Goal: Task Accomplishment & Management: Manage account settings

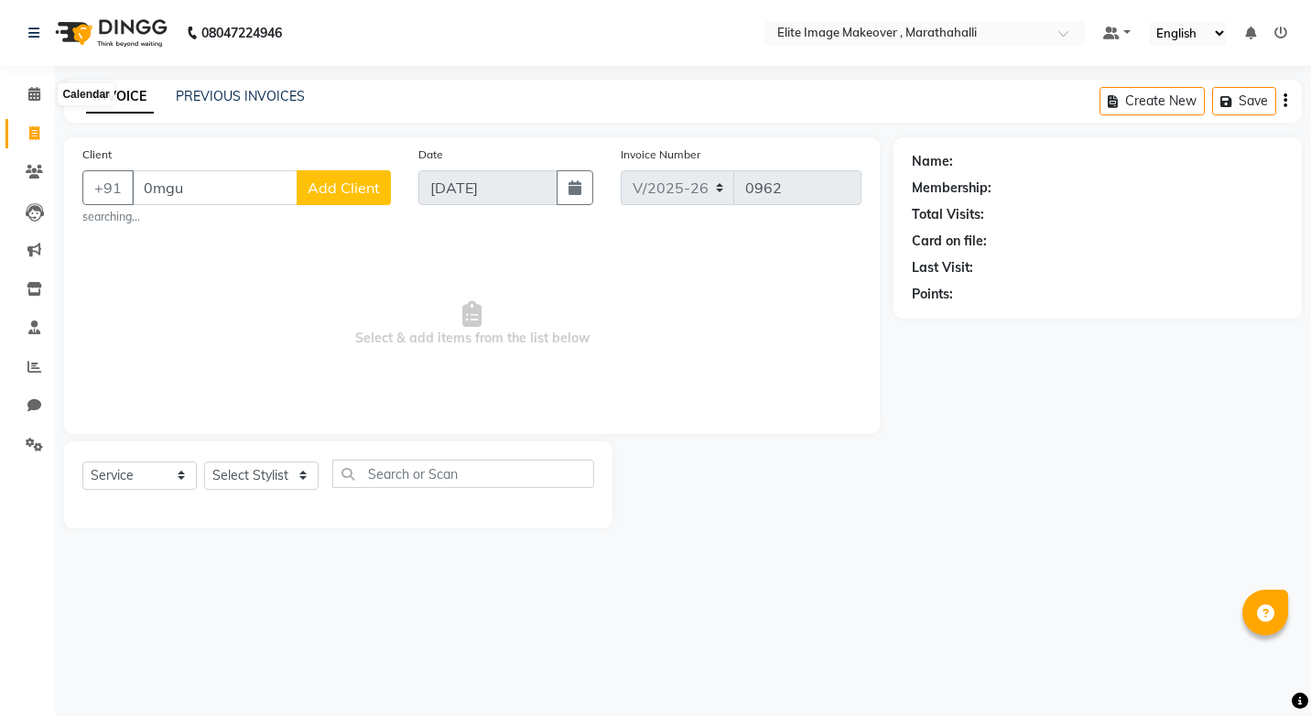
select select "8005"
select select "service"
click at [28, 100] on icon at bounding box center [34, 94] width 12 height 14
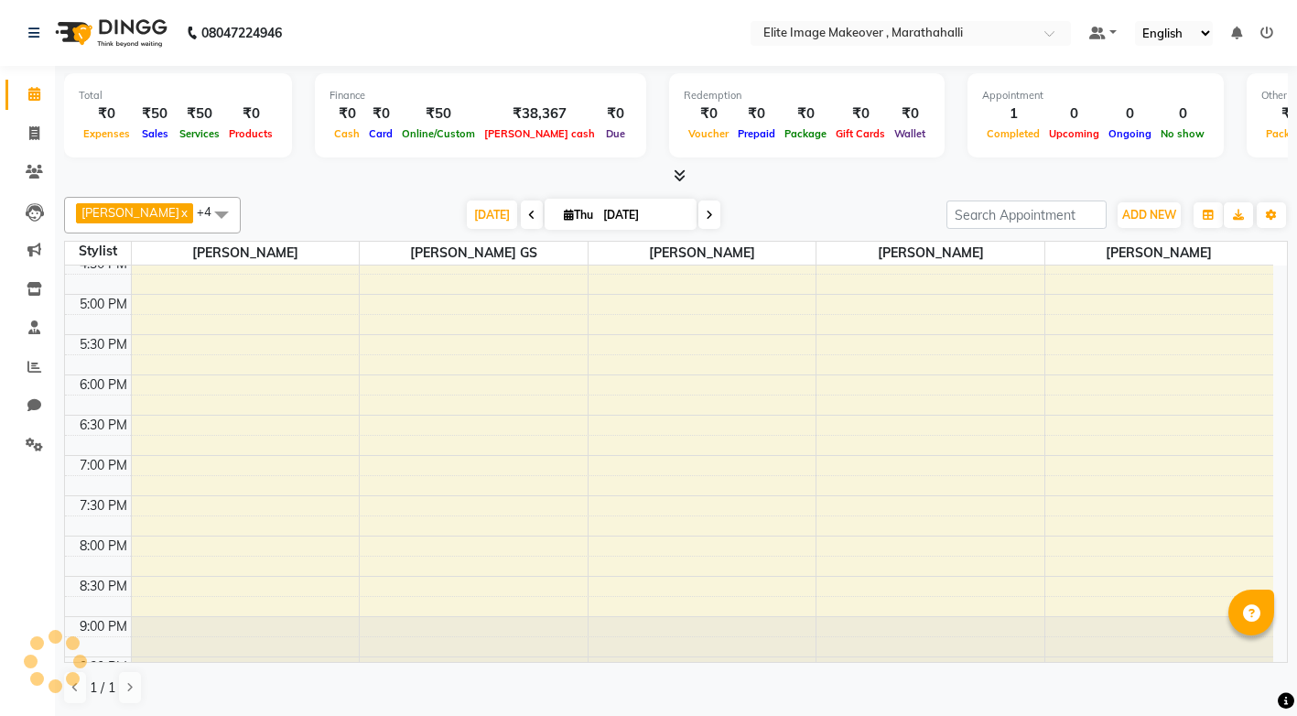
scroll to position [582, 0]
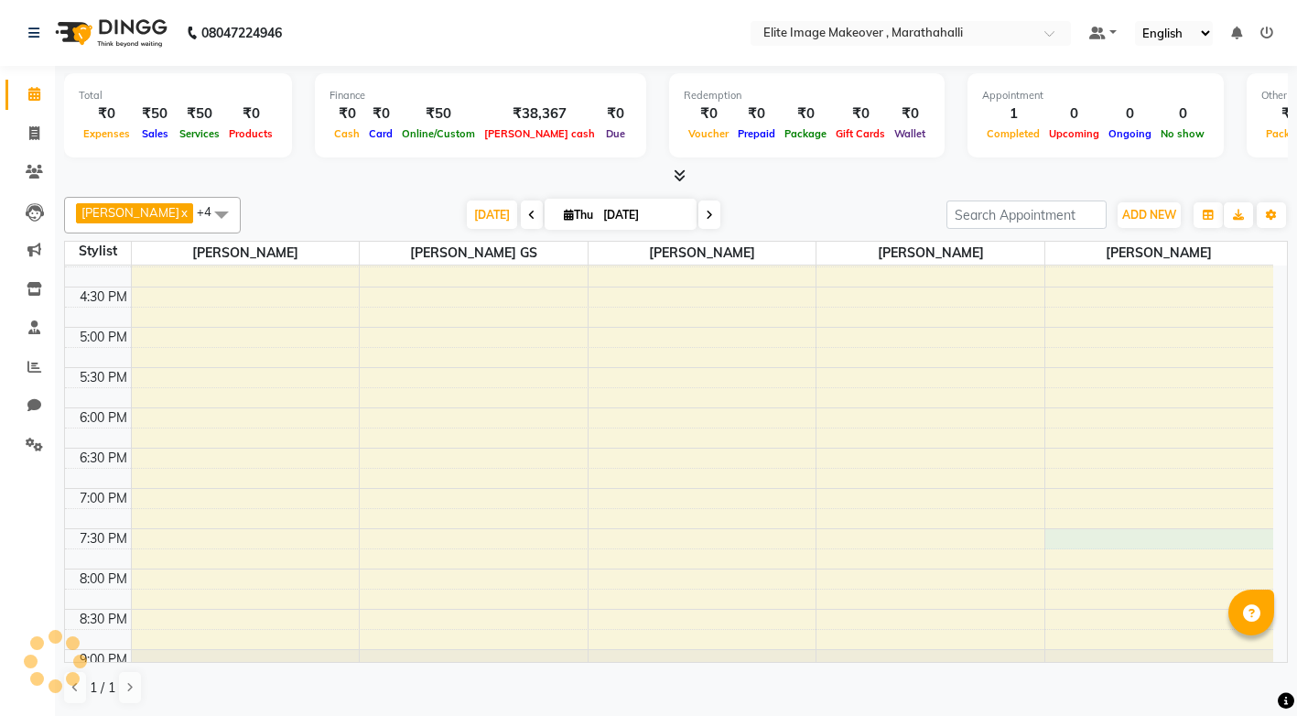
click at [1166, 536] on div "9:00 AM 9:30 AM 10:00 AM 10:30 AM 11:00 AM 11:30 AM 12:00 PM 12:30 PM 1:00 PM 1…" at bounding box center [669, 206] width 1208 height 1046
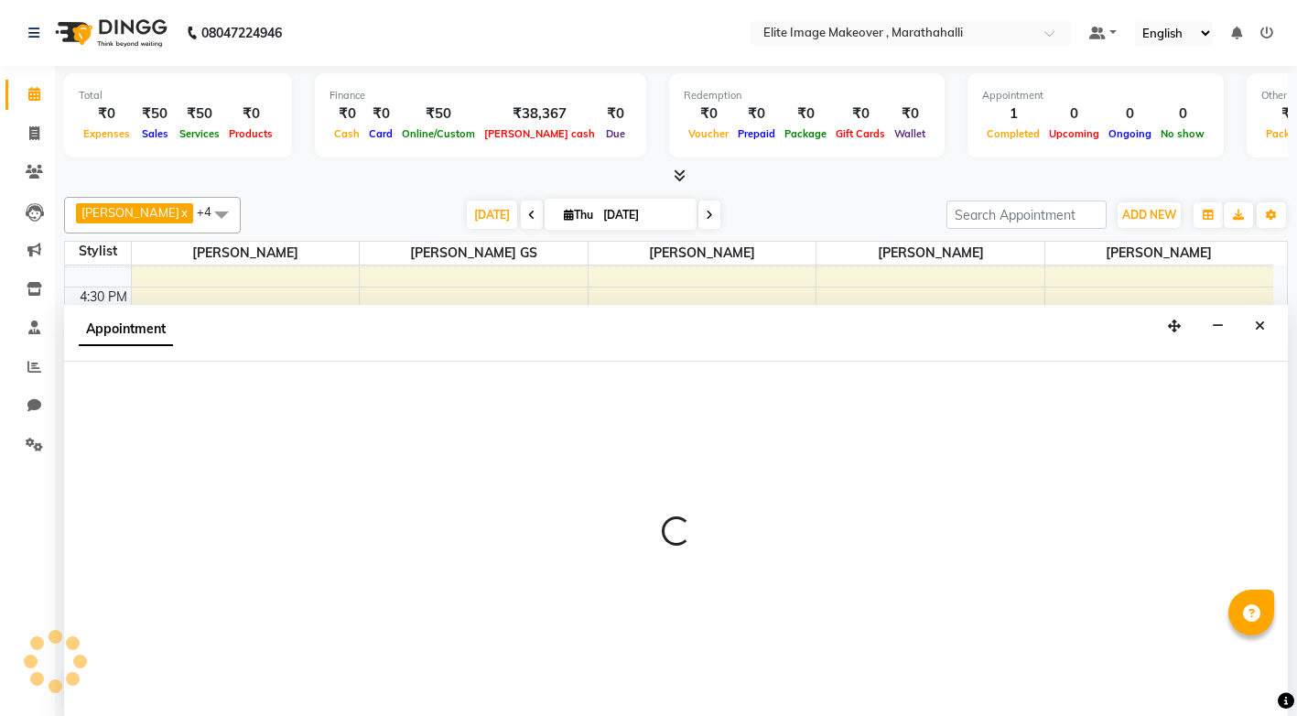
scroll to position [1, 0]
select select "88056"
select select "1170"
select select "tentative"
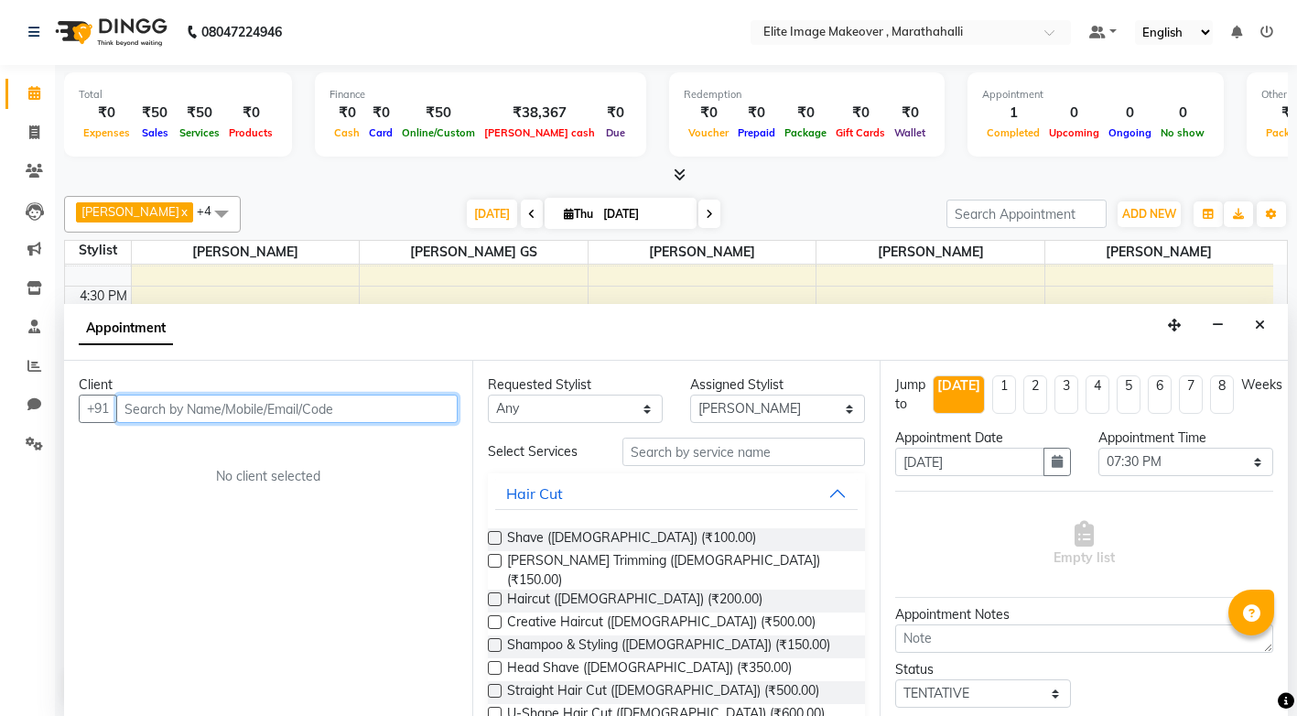
click at [235, 406] on input "text" at bounding box center [286, 409] width 341 height 28
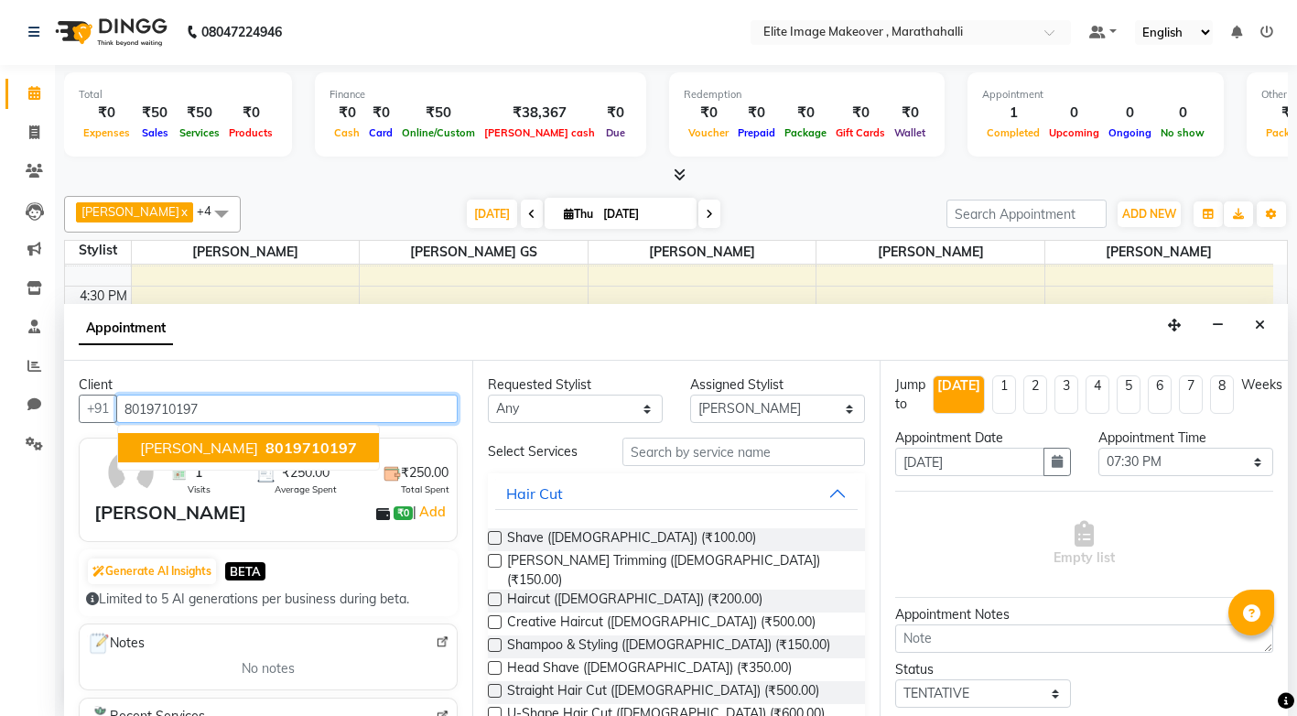
click at [168, 442] on span "[PERSON_NAME]" at bounding box center [199, 447] width 118 height 18
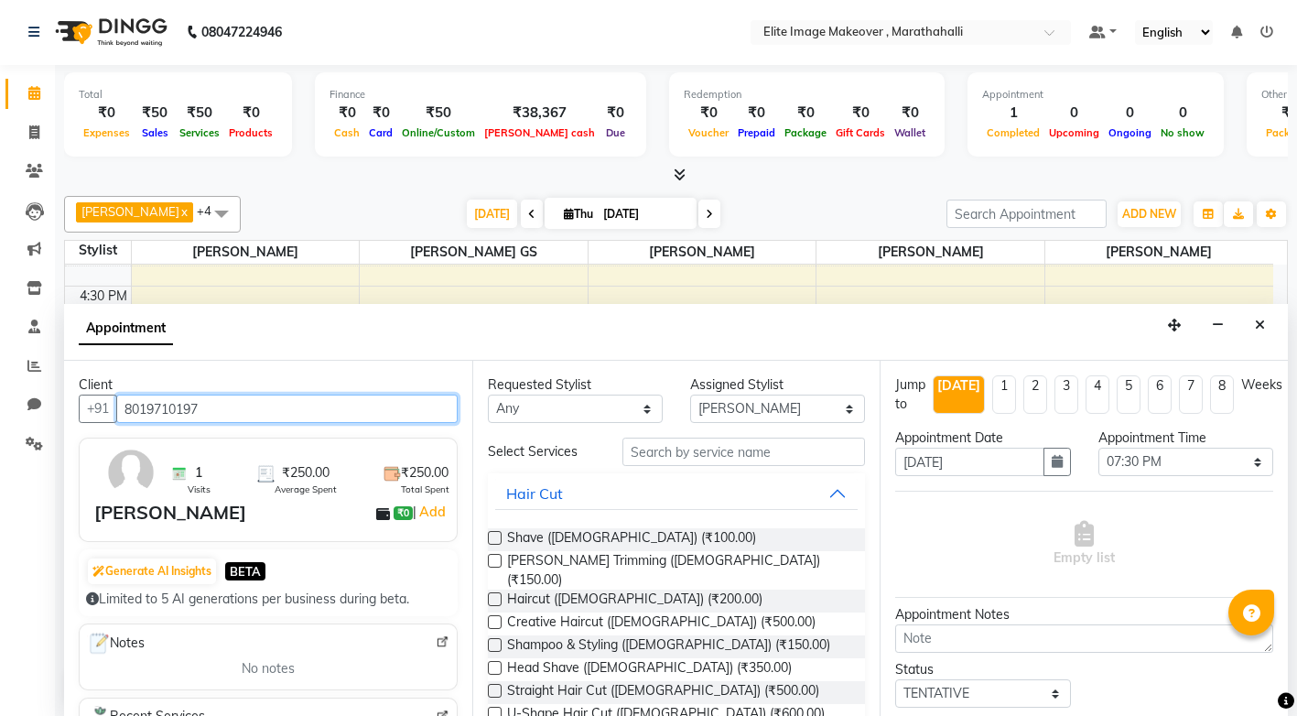
type input "8019710197"
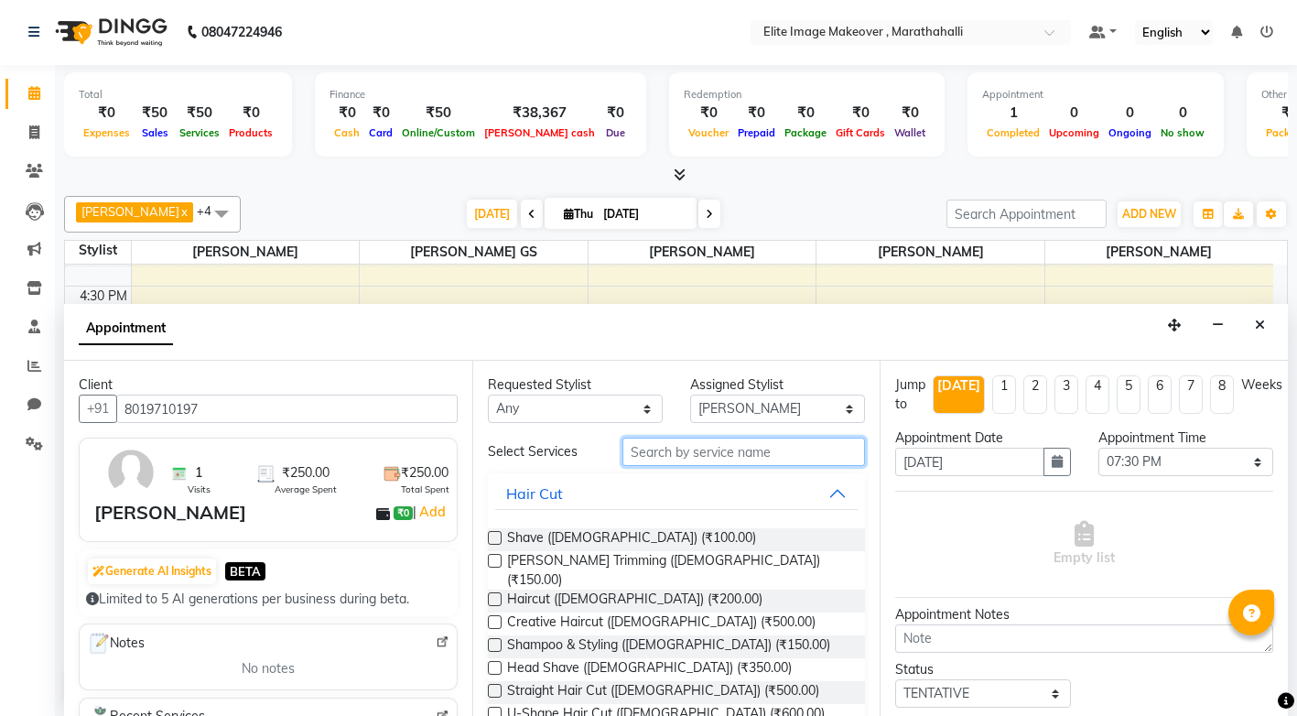
click at [700, 449] on input "text" at bounding box center [743, 452] width 243 height 28
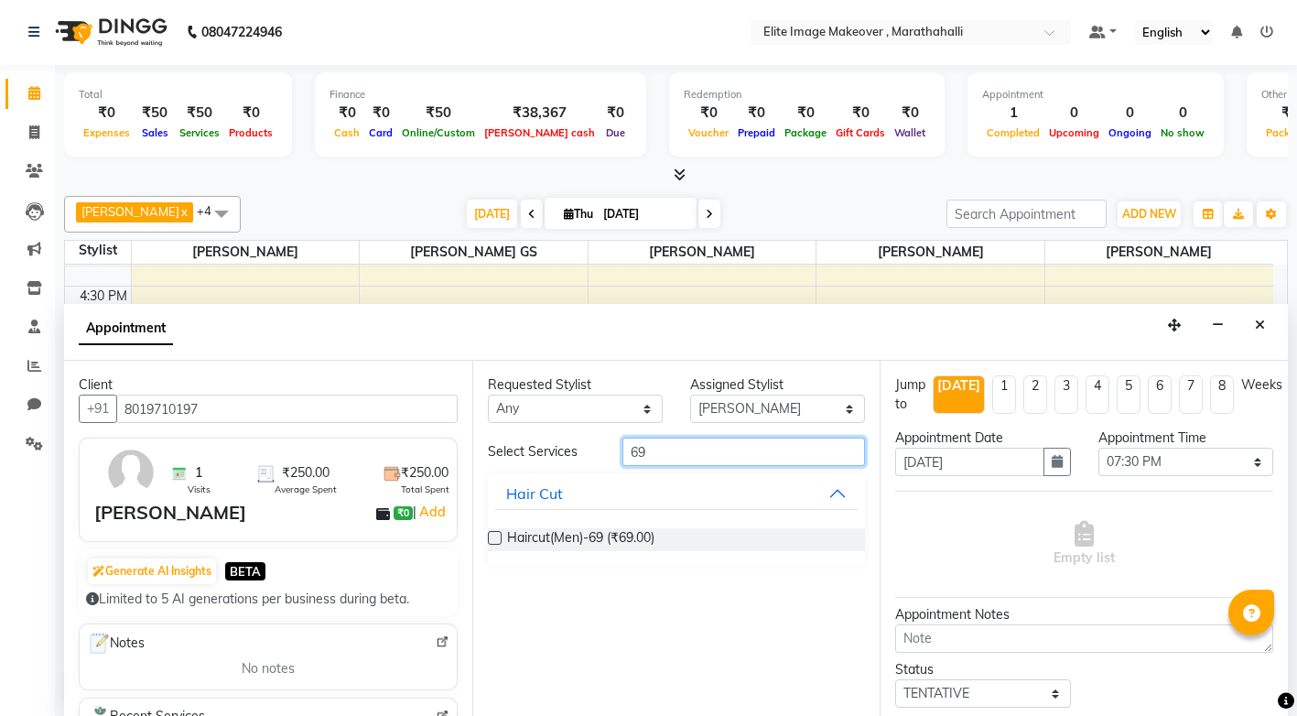
type input "69"
click at [494, 536] on label at bounding box center [495, 538] width 14 height 14
click at [494, 536] on input "checkbox" at bounding box center [494, 540] width 12 height 12
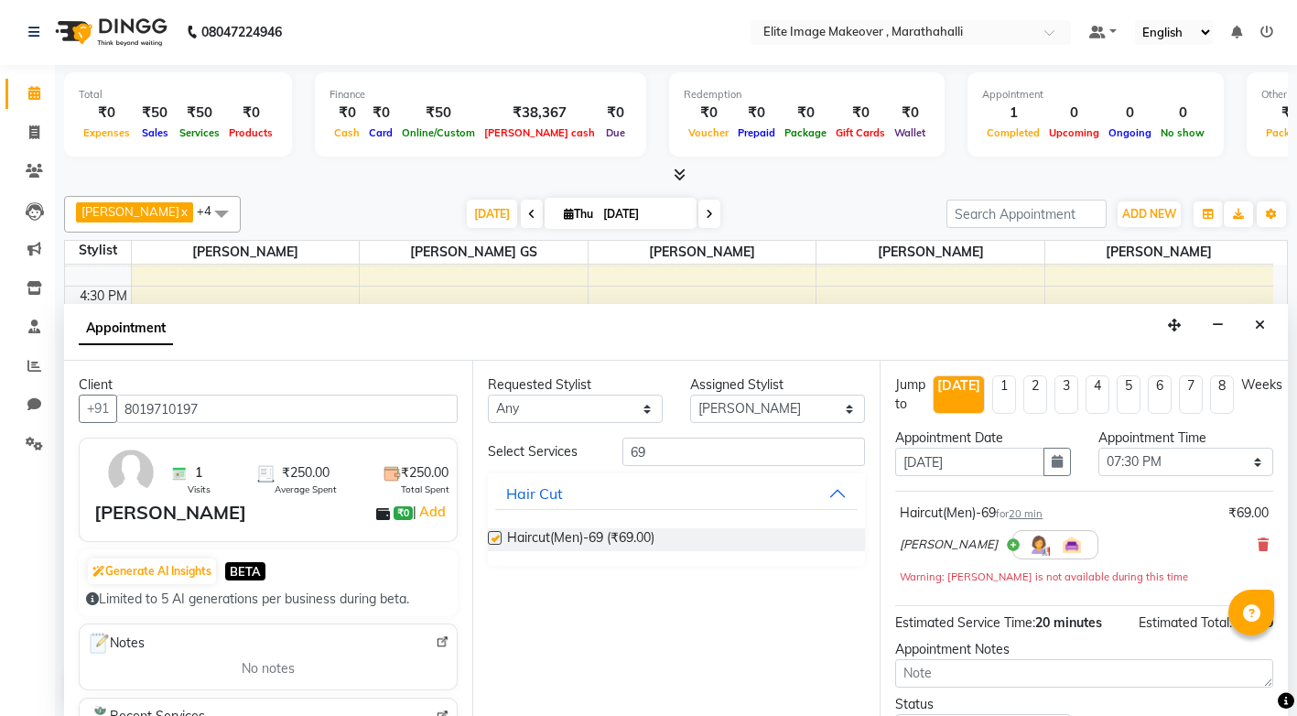
checkbox input "false"
click at [832, 455] on input "69" at bounding box center [743, 452] width 243 height 28
type input "6"
type input "199"
click at [497, 538] on label at bounding box center [495, 538] width 14 height 14
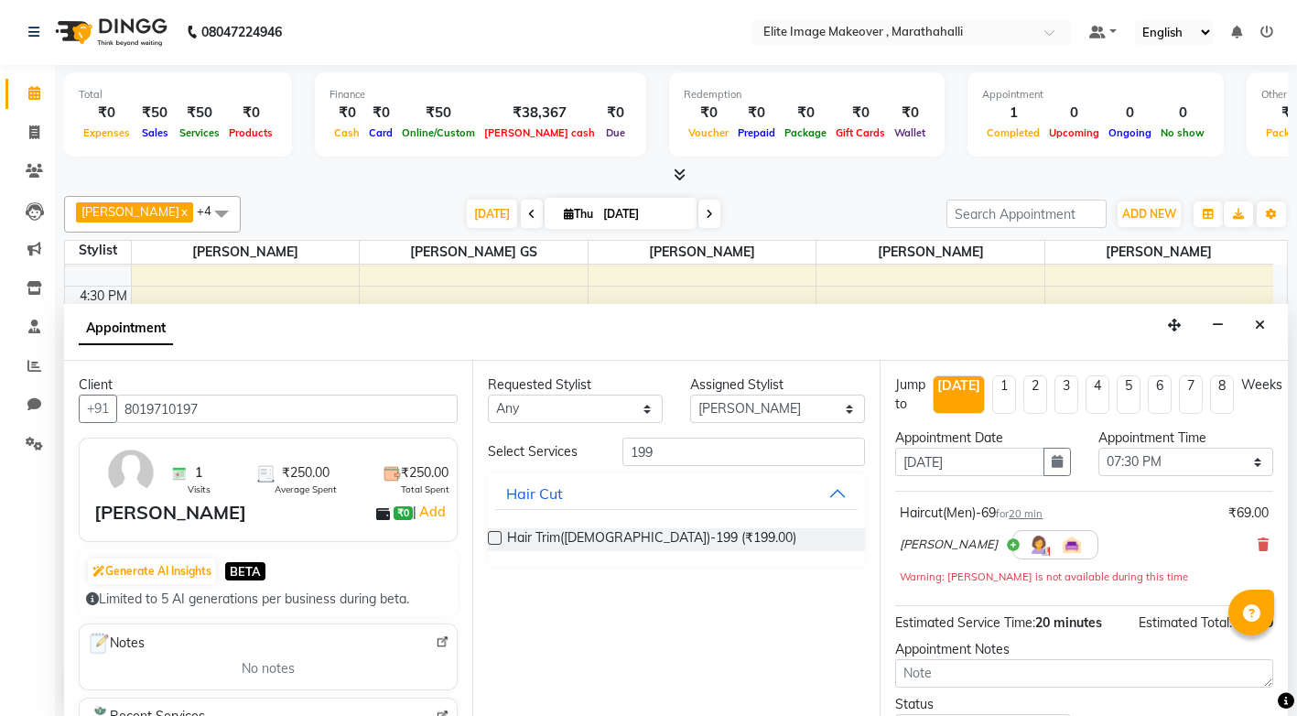
click at [497, 538] on input "checkbox" at bounding box center [494, 540] width 12 height 12
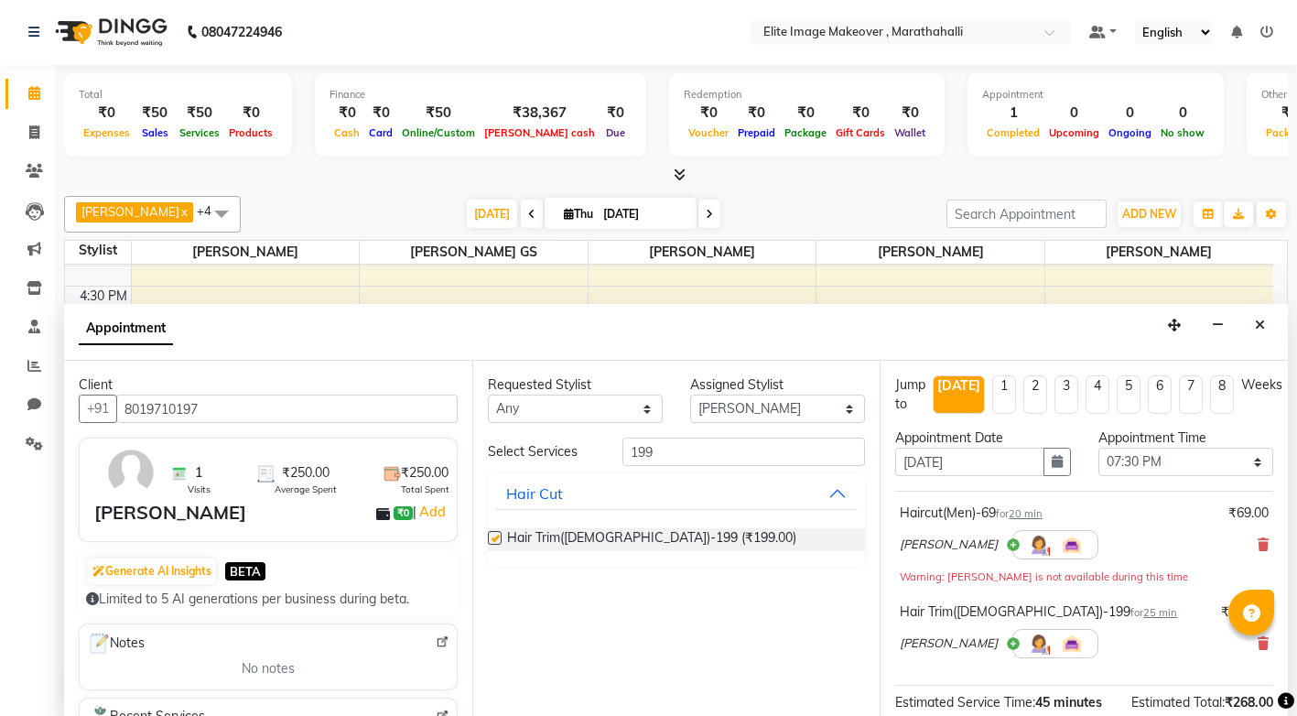
checkbox input "false"
click at [789, 457] on input "199" at bounding box center [743, 452] width 243 height 28
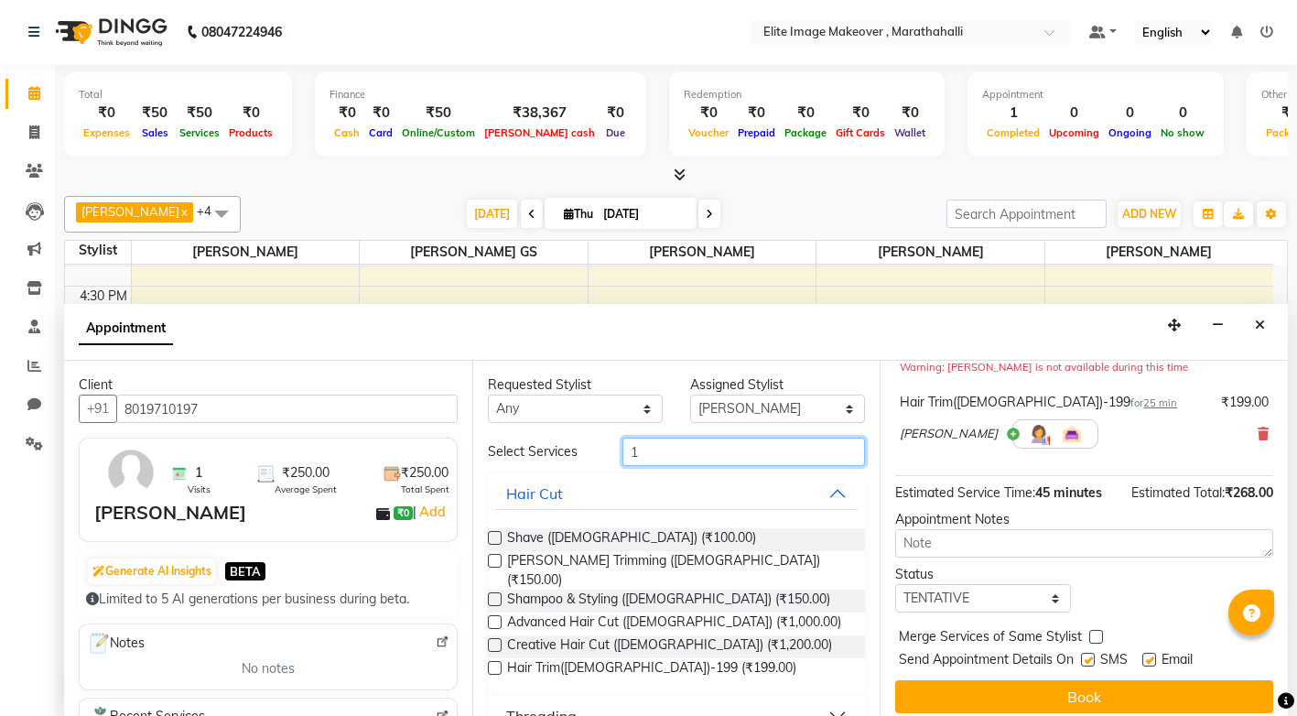
scroll to position [222, 0]
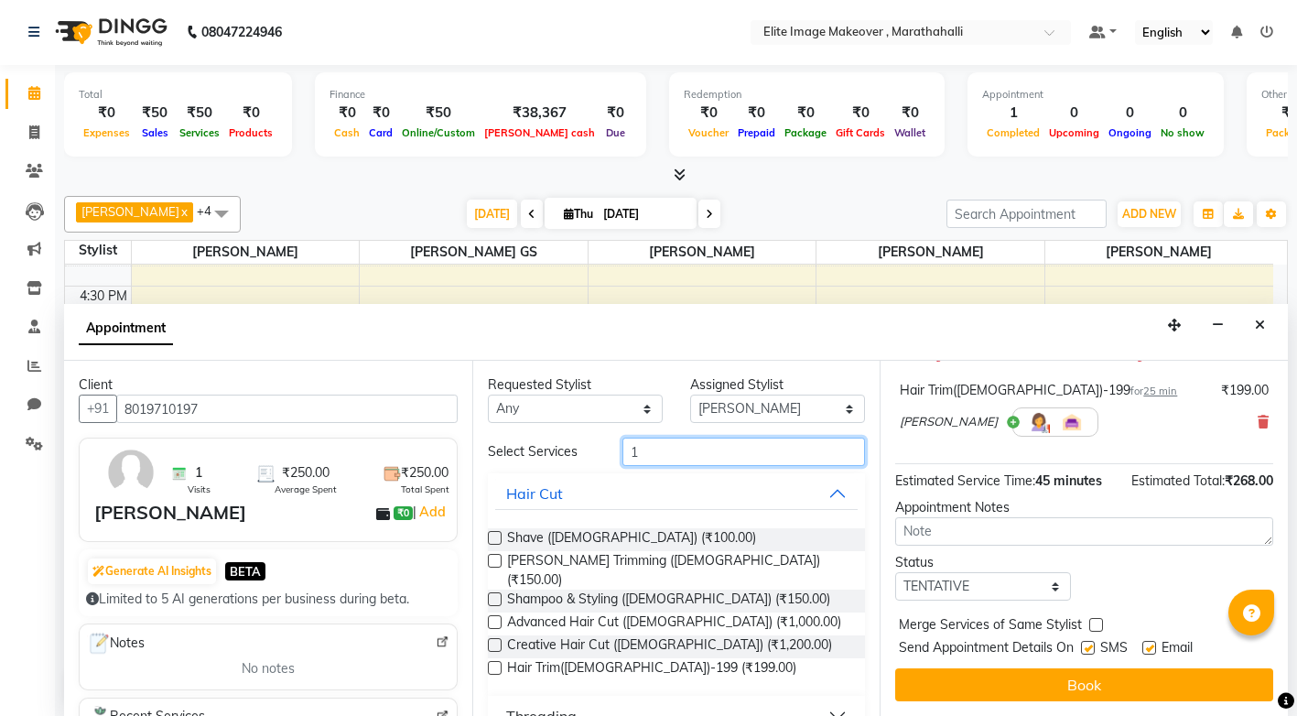
type input "1"
click at [829, 492] on button "Hair Cut" at bounding box center [676, 493] width 363 height 33
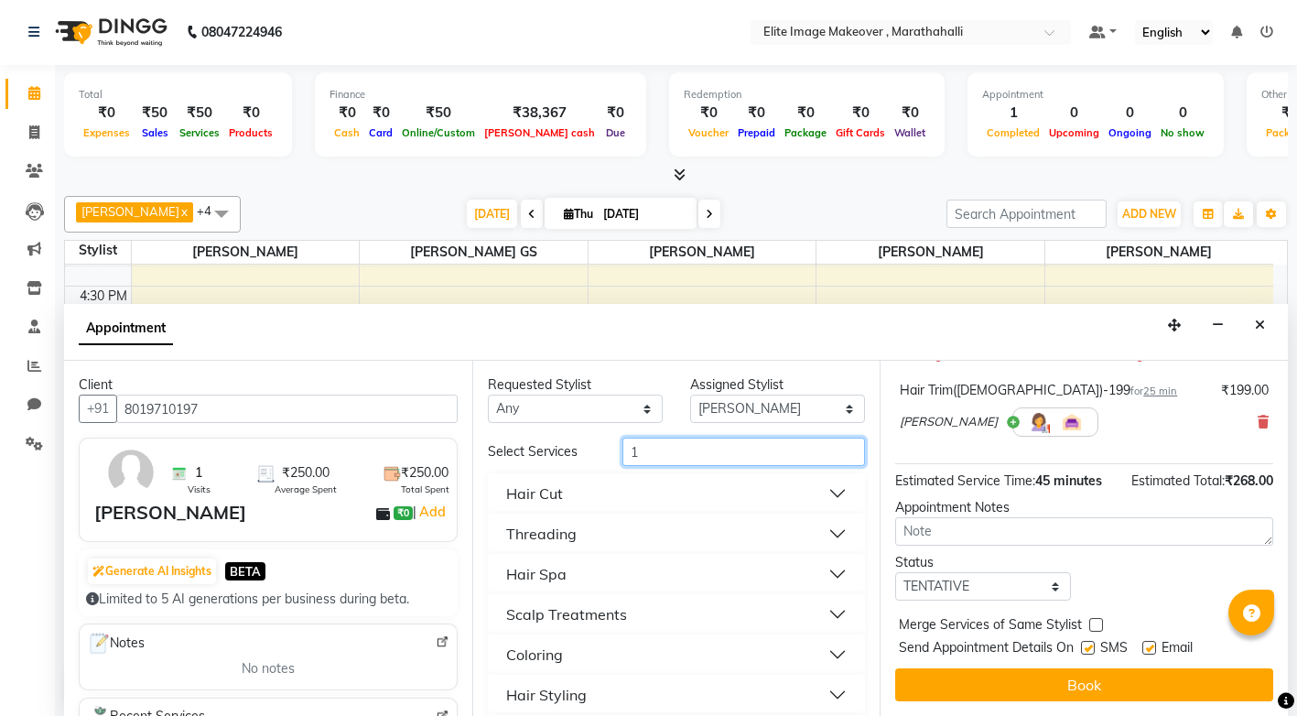
click at [724, 450] on input "1" at bounding box center [743, 452] width 243 height 28
type input "69"
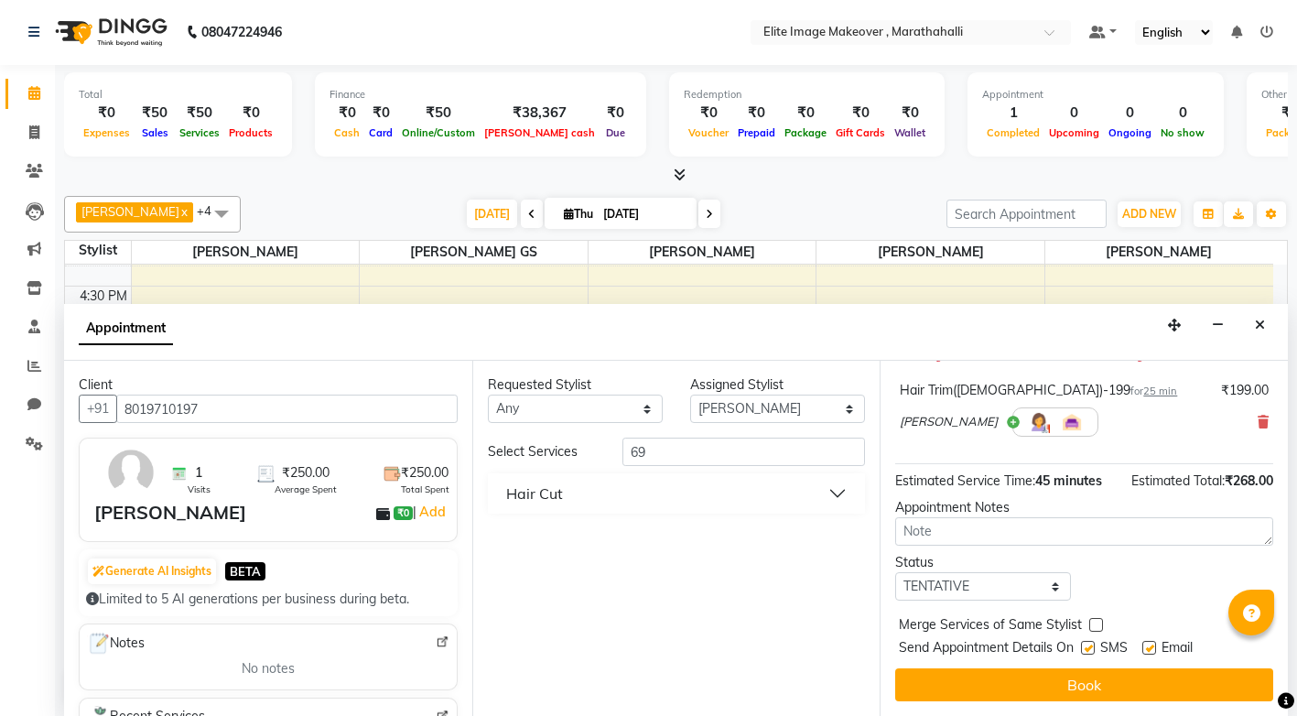
click at [839, 496] on button "Hair Cut" at bounding box center [676, 493] width 363 height 33
click at [494, 538] on label at bounding box center [495, 538] width 14 height 14
click at [494, 538] on input "checkbox" at bounding box center [494, 540] width 12 height 12
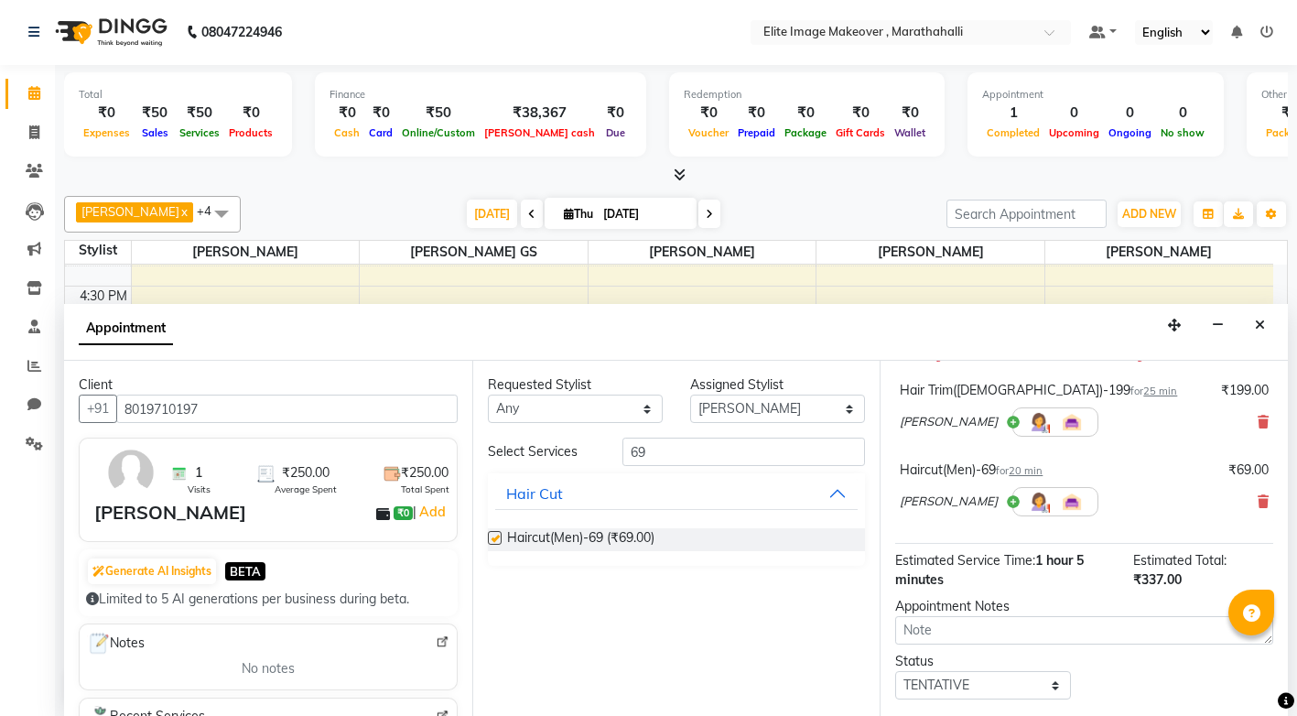
checkbox input "false"
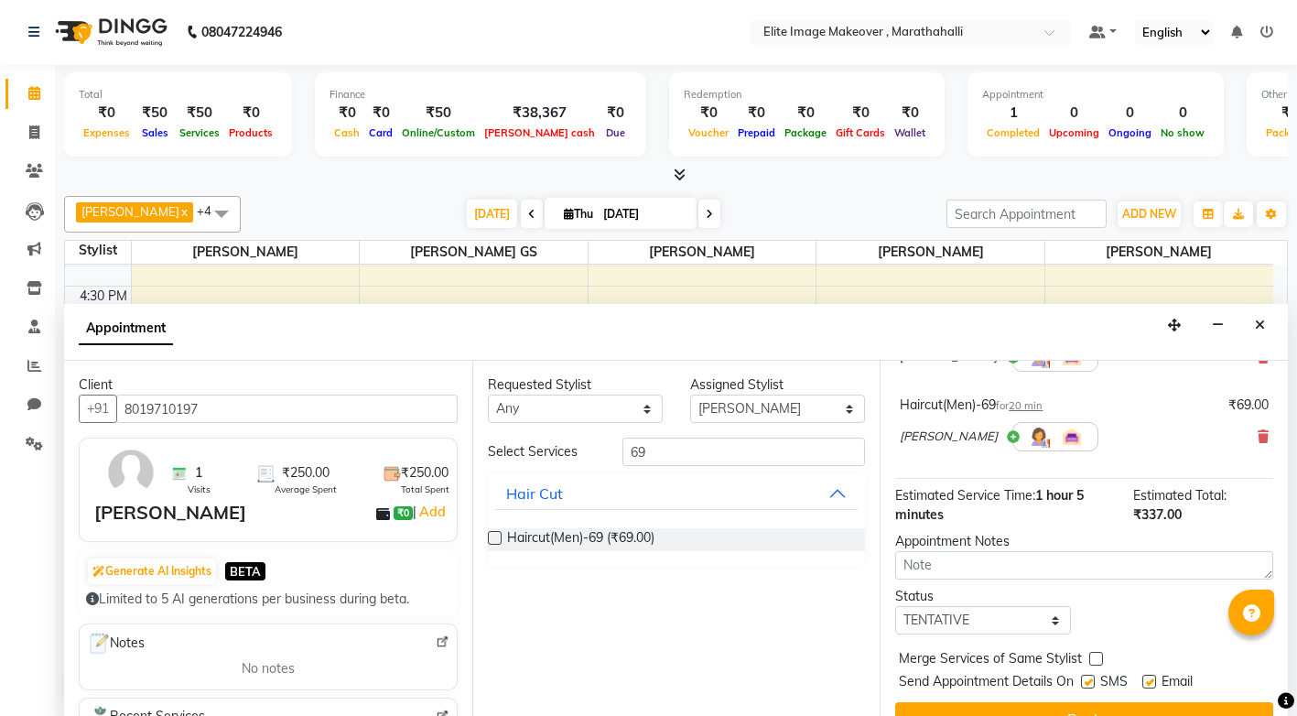
scroll to position [320, 0]
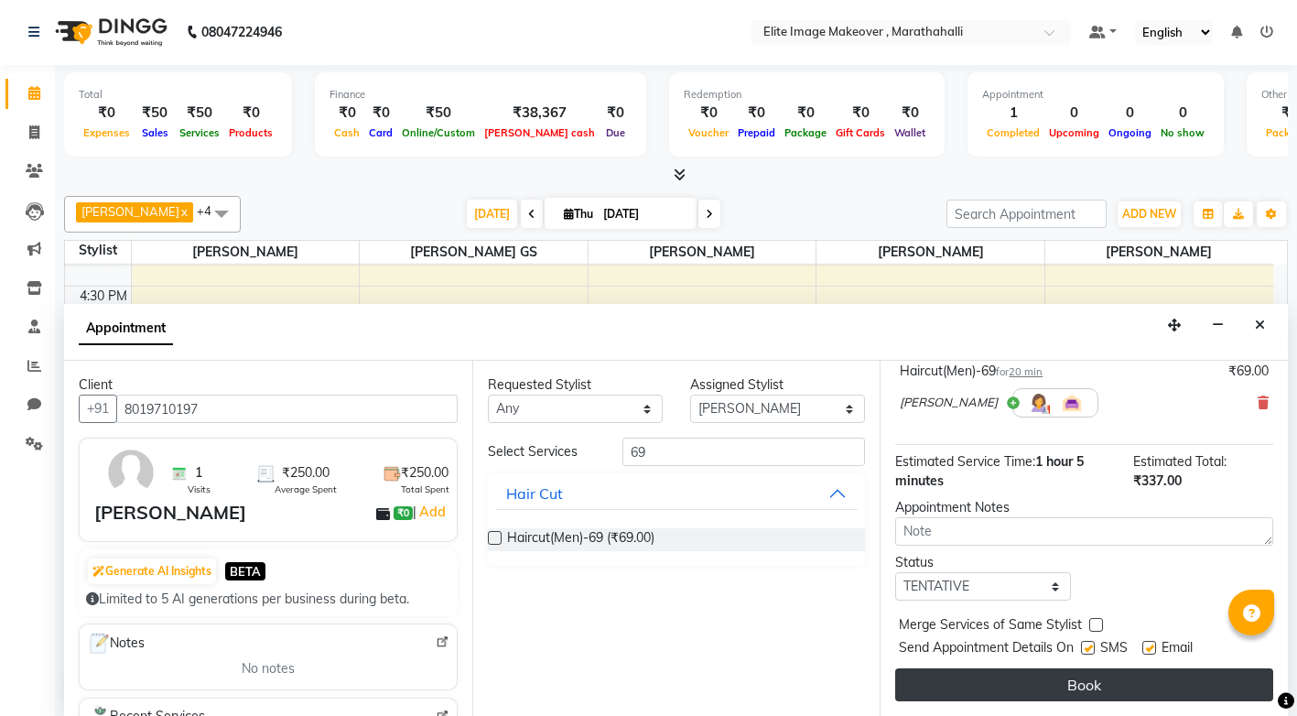
click at [1095, 692] on button "Book" at bounding box center [1084, 684] width 378 height 33
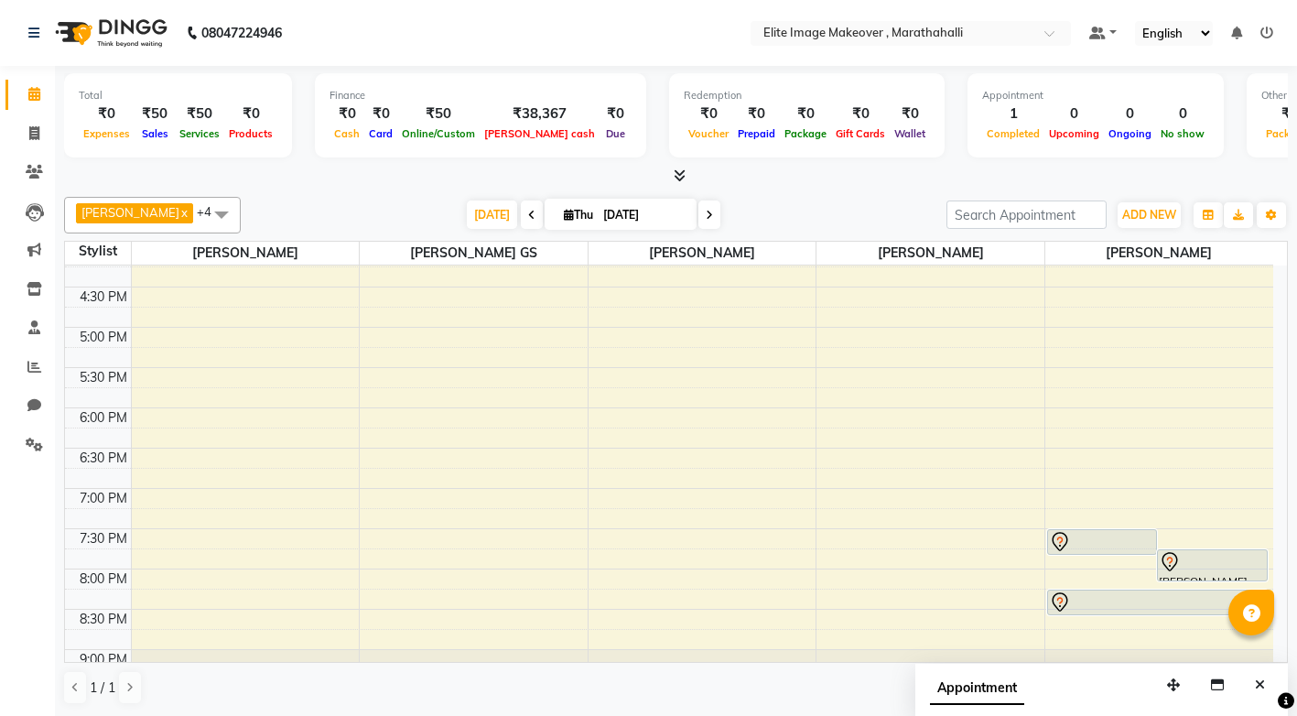
scroll to position [650, 0]
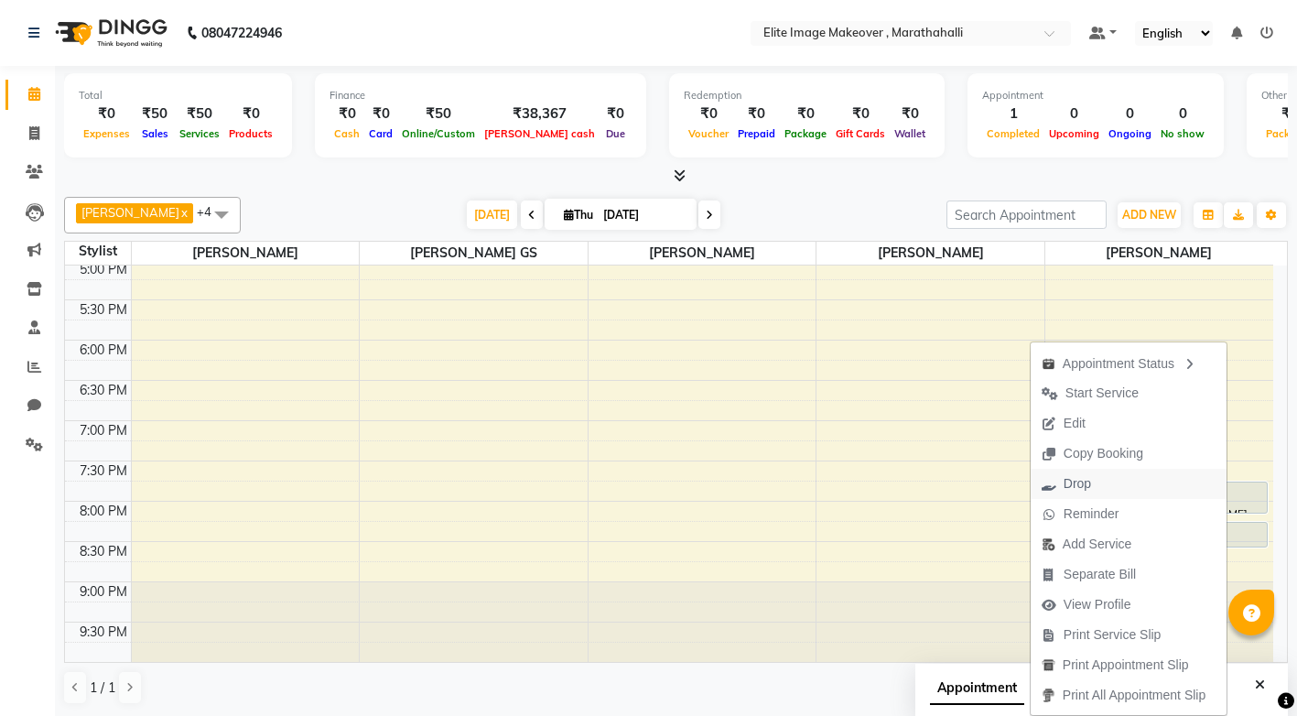
click at [1113, 491] on button "Drop" at bounding box center [1129, 484] width 196 height 30
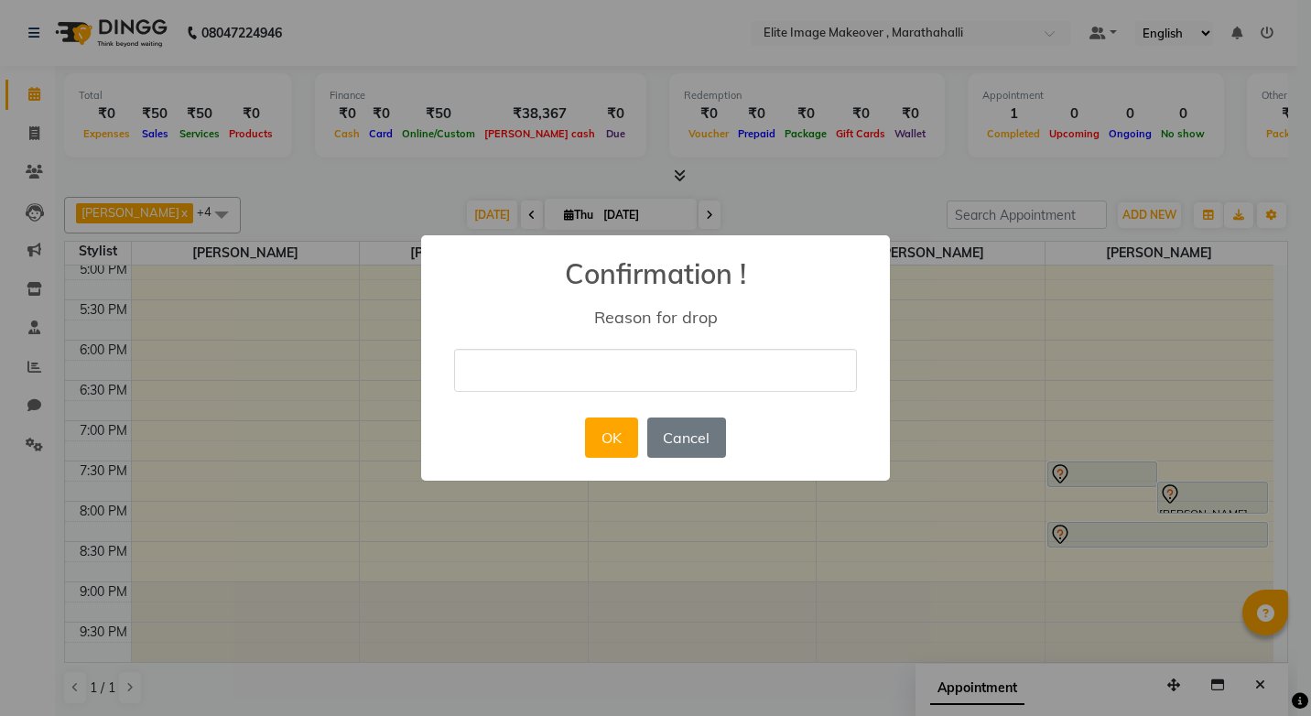
click at [667, 371] on input "text" at bounding box center [655, 370] width 403 height 43
type input "delete"
click at [607, 429] on button "OK" at bounding box center [611, 437] width 52 height 40
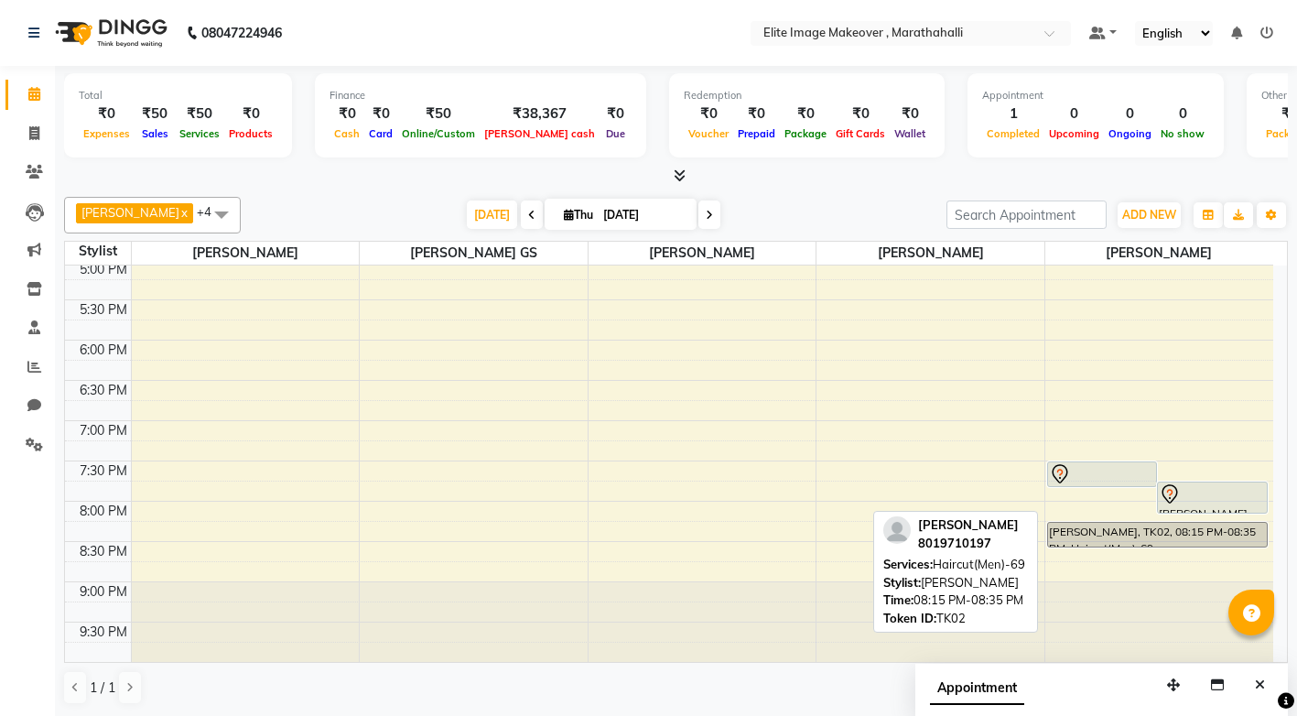
click at [1179, 526] on div "[PERSON_NAME], TK02, 08:15 PM-08:35 PM, Haircut(Men)-69" at bounding box center [1157, 535] width 219 height 24
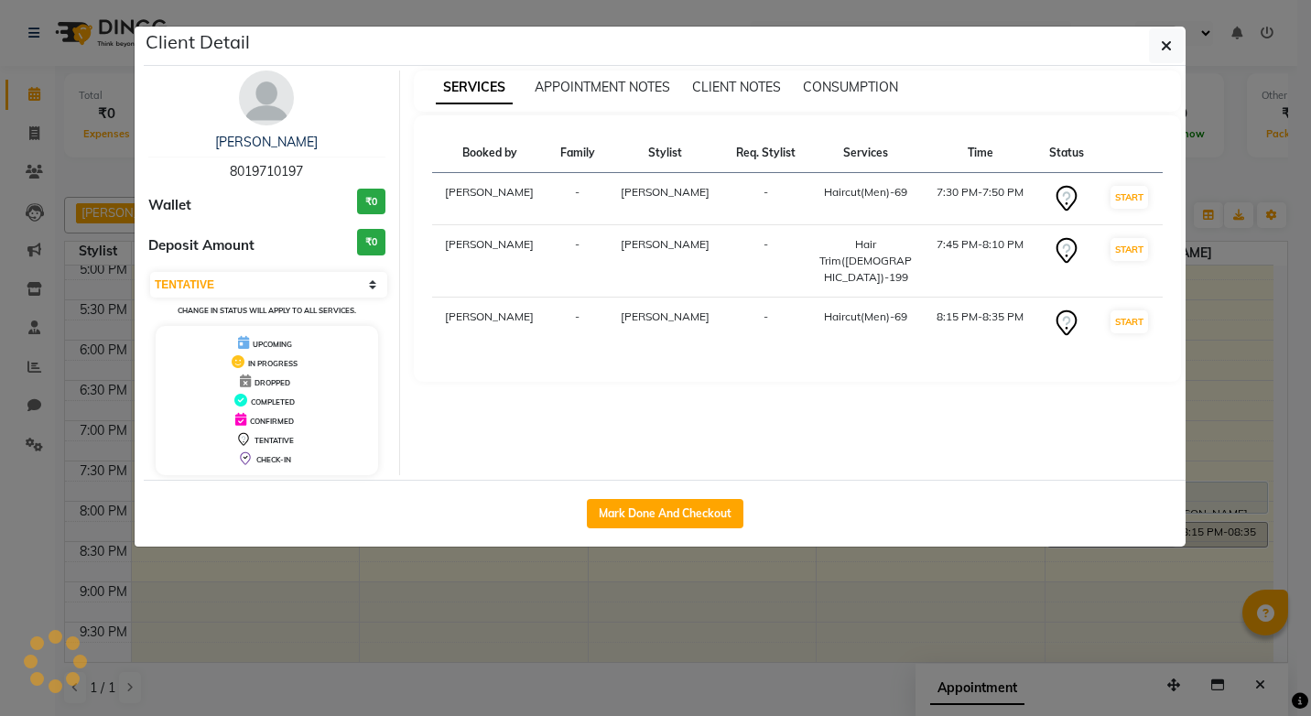
select select "select"
click at [716, 580] on ngb-modal-window "Client Detail [PERSON_NAME] 8019710197 Wallet ₹0 Deposit Amount ₹0 Select IN SE…" at bounding box center [655, 358] width 1311 height 716
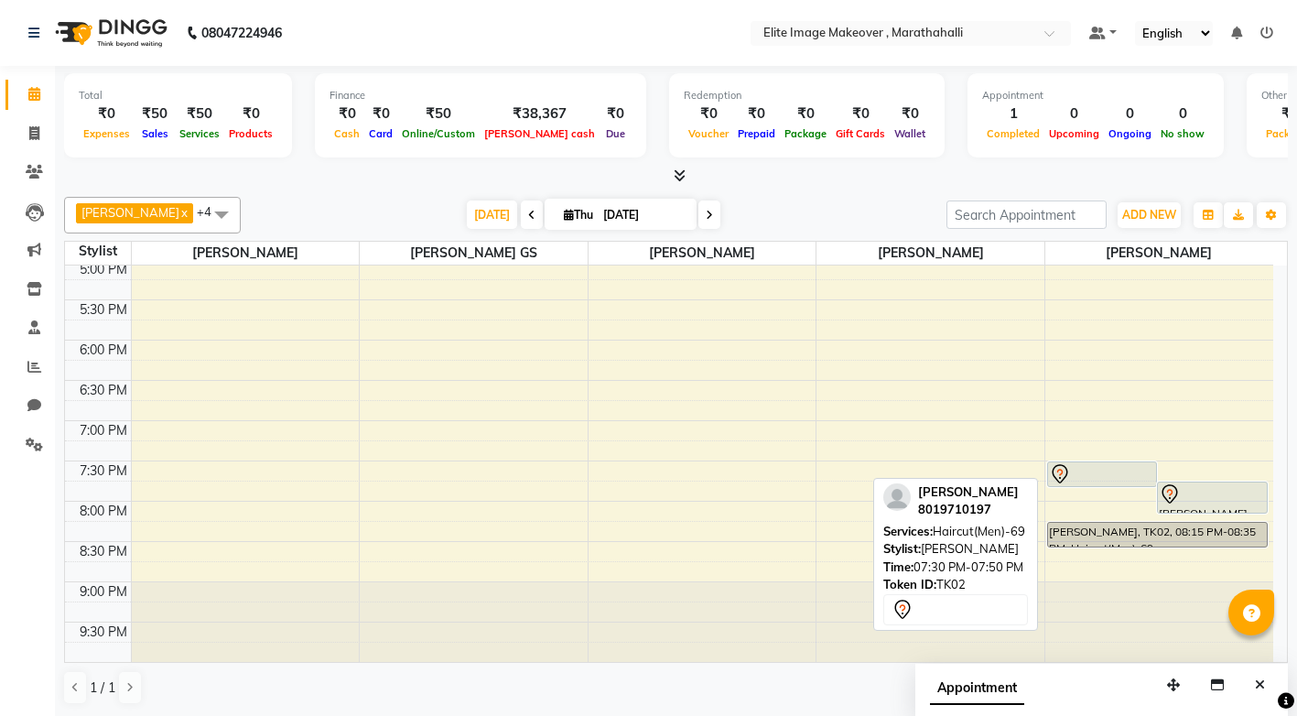
click at [1148, 472] on div at bounding box center [1102, 474] width 106 height 22
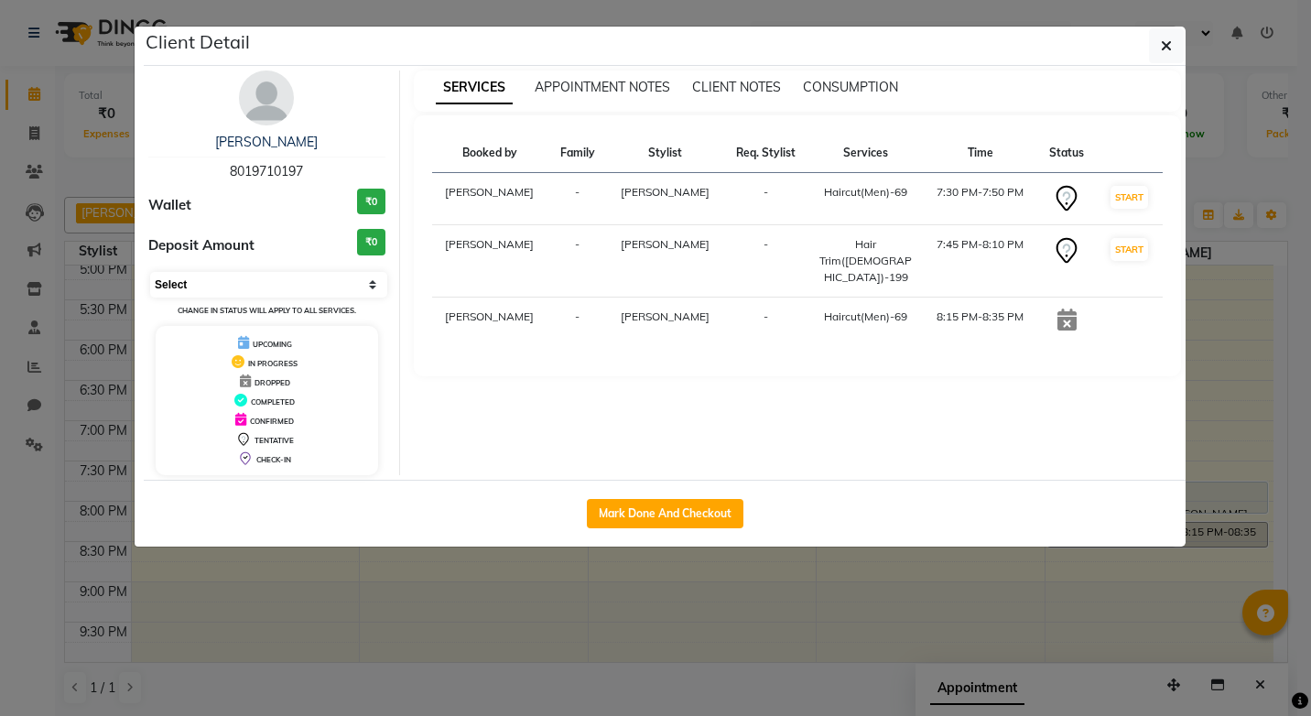
click at [376, 291] on select "Select IN SERVICE CONFIRMED TENTATIVE CHECK IN MARK DONE DROPPED UPCOMING" at bounding box center [268, 285] width 237 height 26
select select "2"
click at [150, 272] on select "Select IN SERVICE CONFIRMED TENTATIVE CHECK IN MARK DONE DROPPED UPCOMING" at bounding box center [268, 285] width 237 height 26
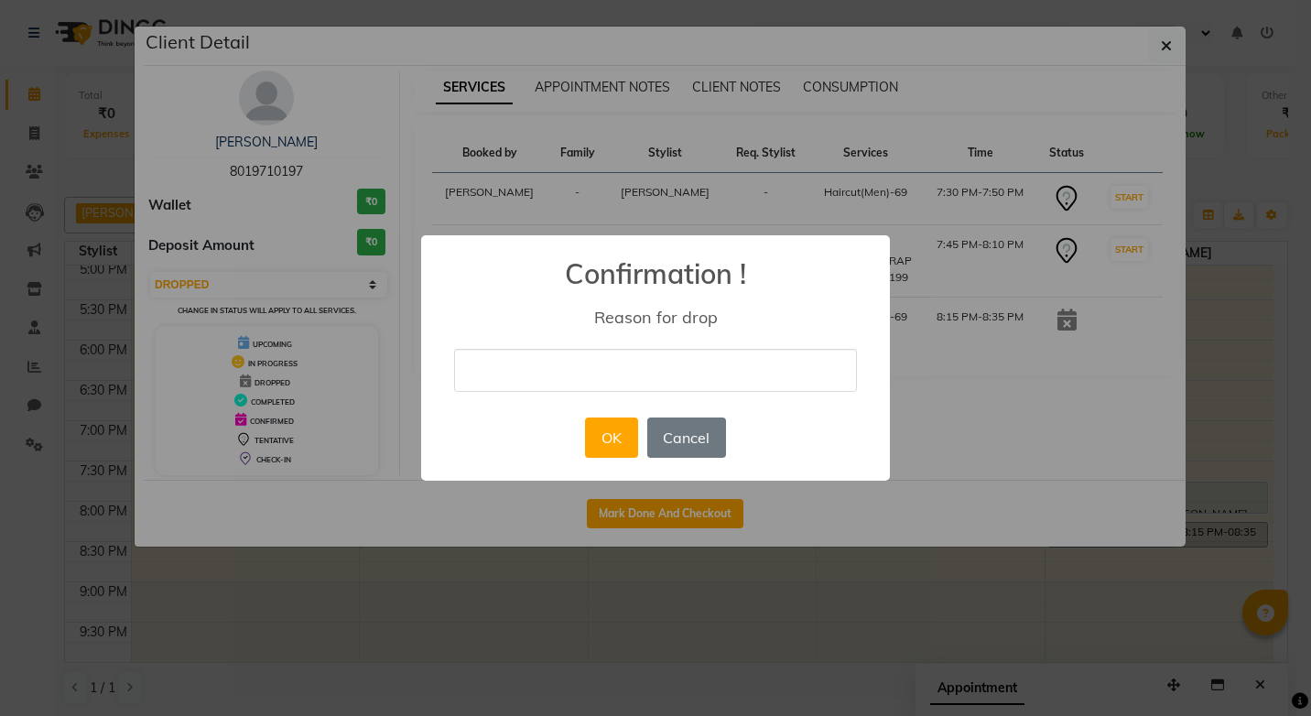
click at [577, 372] on input "text" at bounding box center [655, 370] width 403 height 43
type input "dummy"
click at [614, 440] on button "OK" at bounding box center [611, 437] width 52 height 40
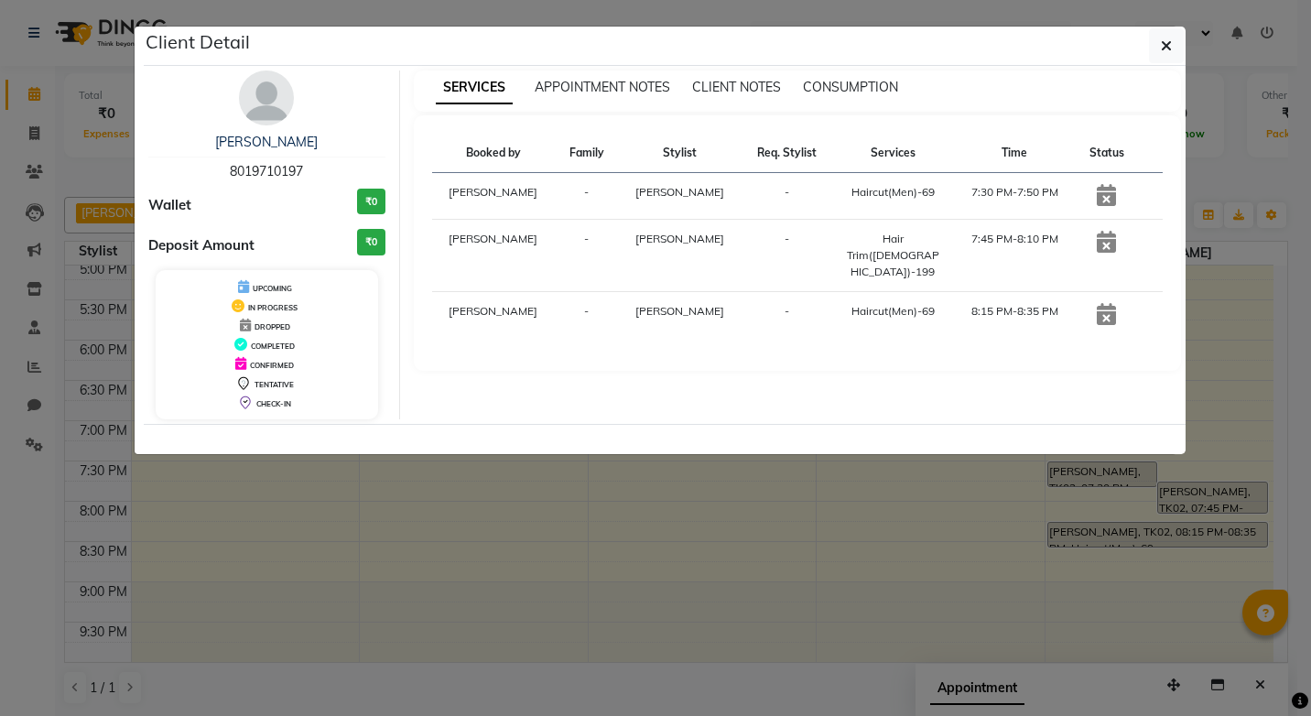
click at [1101, 303] on icon at bounding box center [1106, 314] width 19 height 22
click at [1170, 37] on span "button" at bounding box center [1166, 46] width 11 height 18
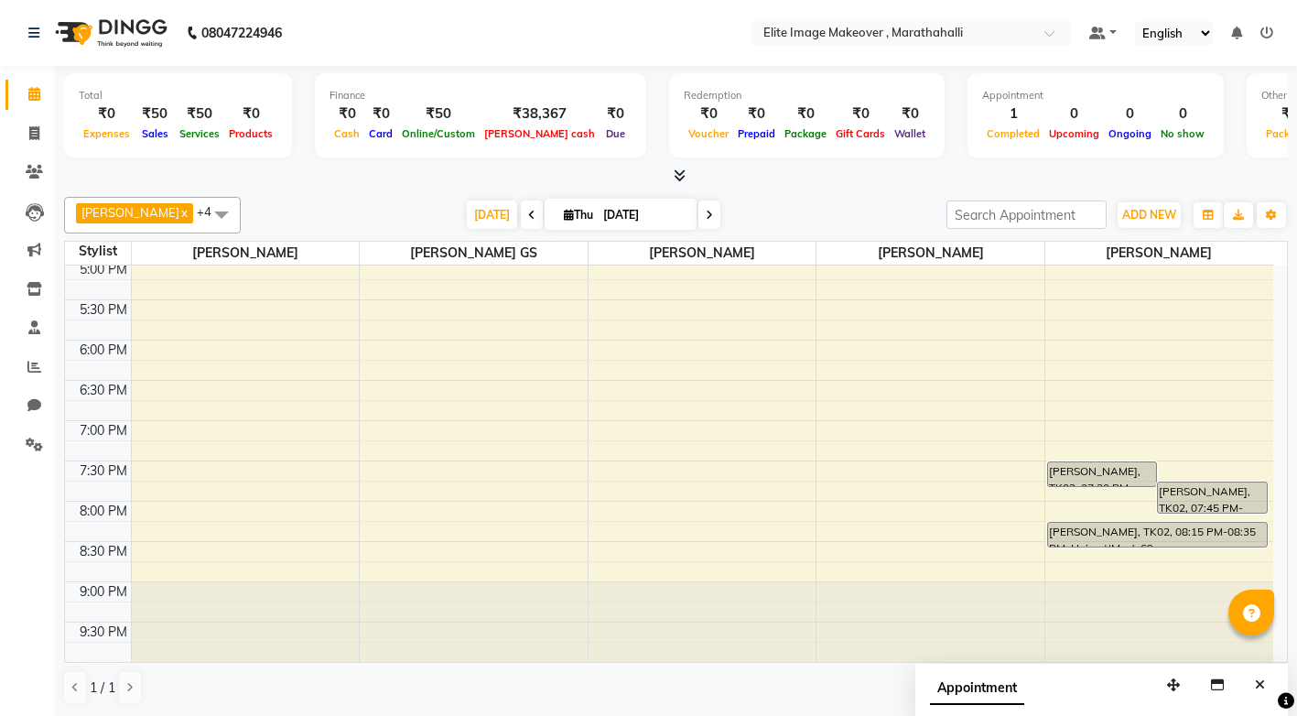
scroll to position [1, 0]
click at [31, 130] on icon at bounding box center [34, 132] width 10 height 14
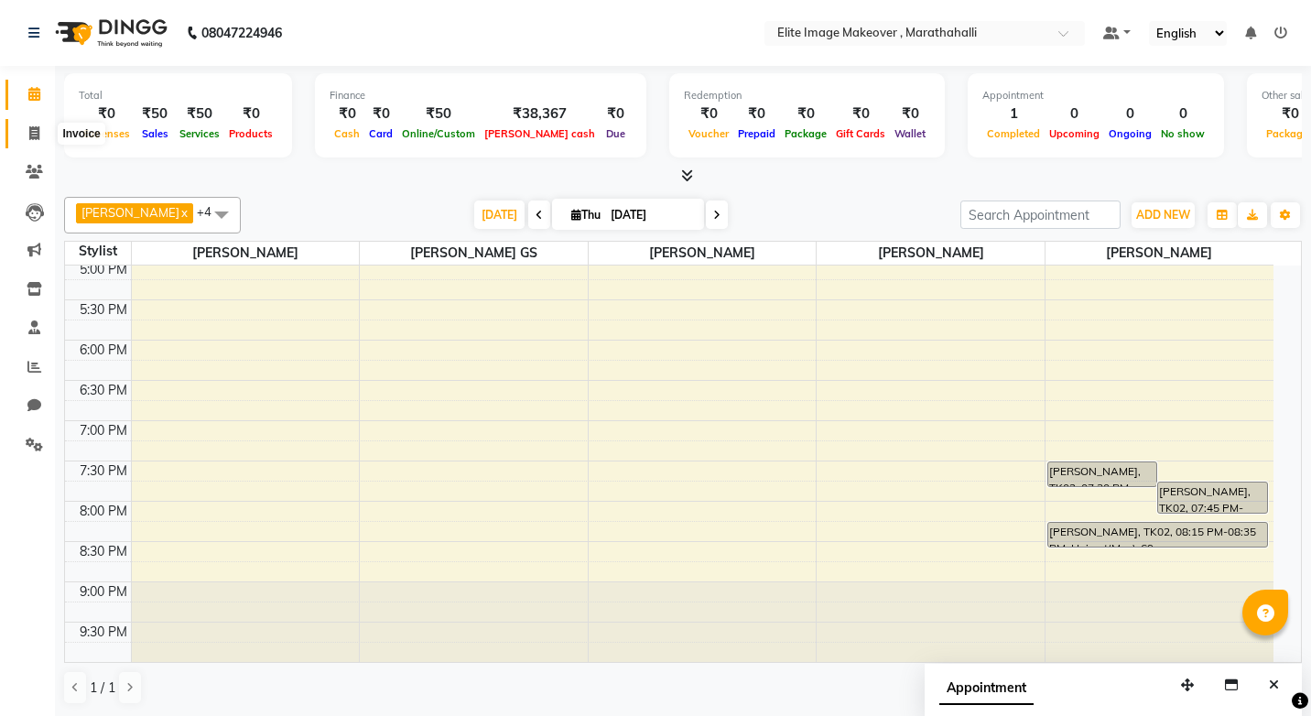
select select "service"
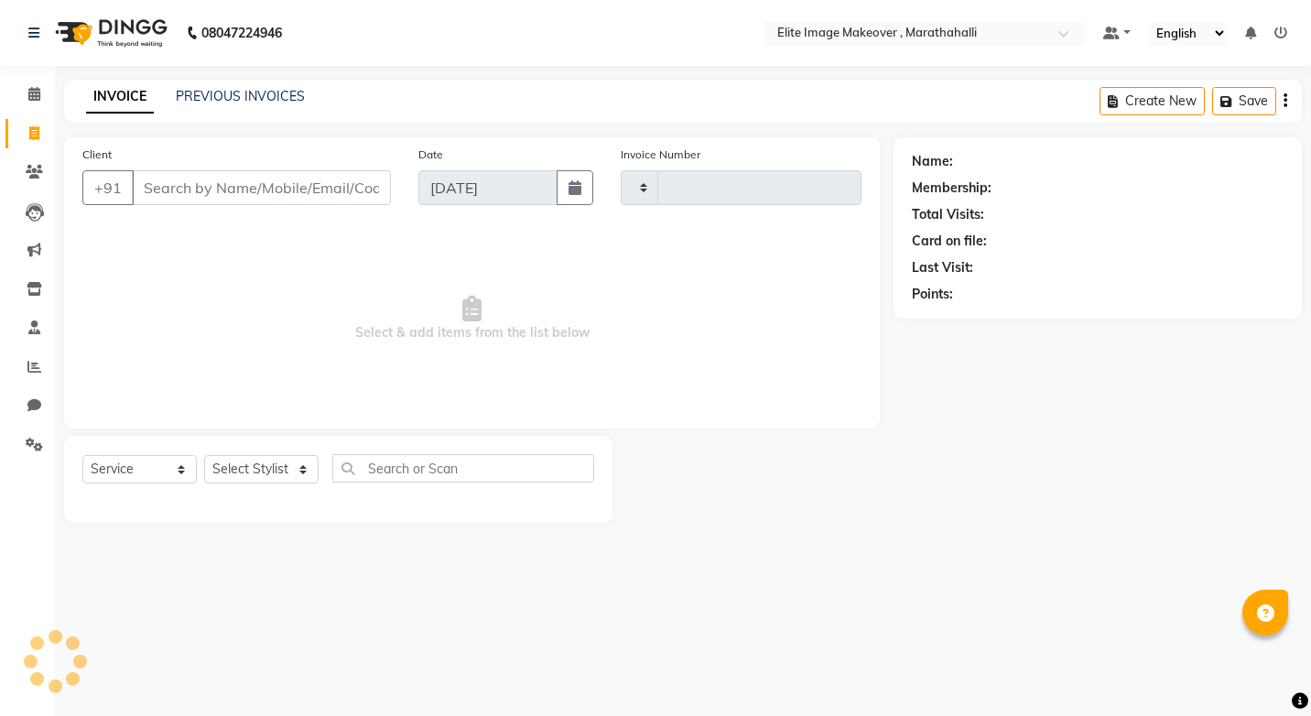
type input "0962"
select select "8005"
